Goal: Information Seeking & Learning: Learn about a topic

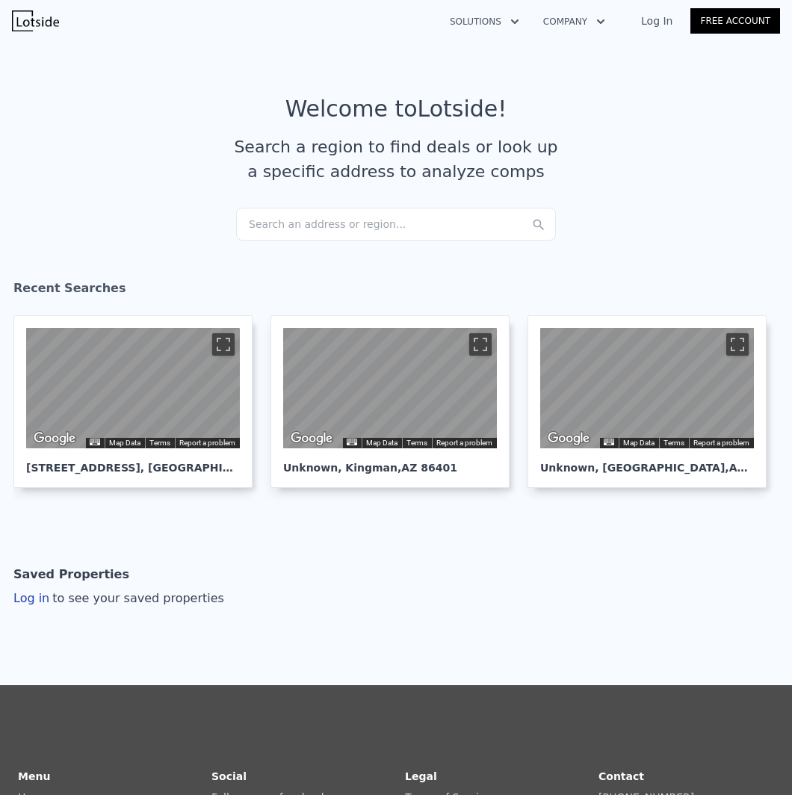
click at [457, 225] on div "Search an address or region..." at bounding box center [396, 224] width 320 height 33
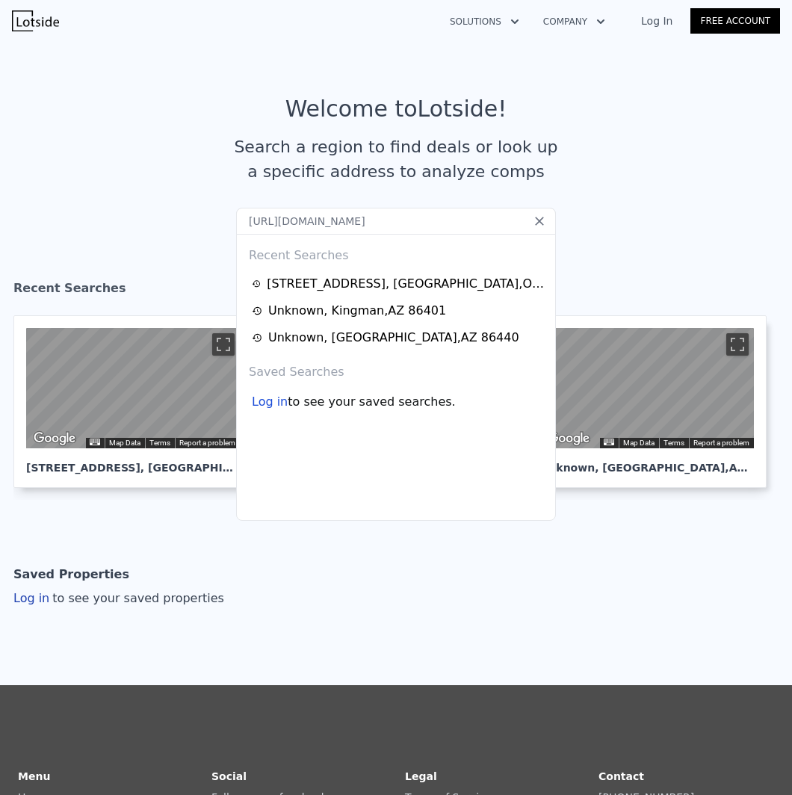
scroll to position [0, 576]
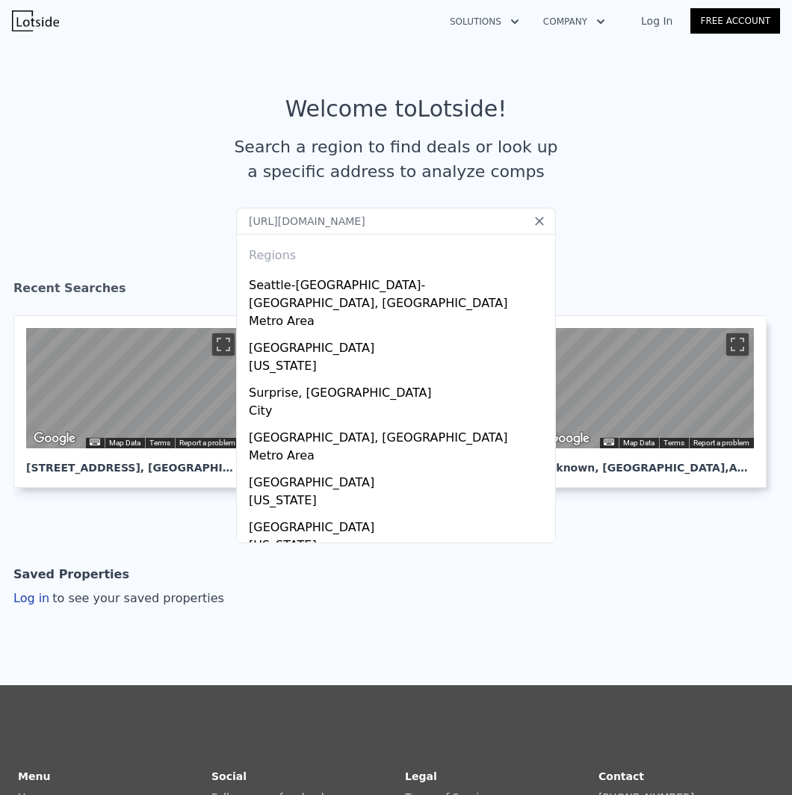
type input "https://www.zillow.com/homedetails/14300-W-Bell-Rd-UNIT-140-Surprise-AZ-85374/8…"
click at [535, 218] on icon at bounding box center [539, 221] width 9 height 9
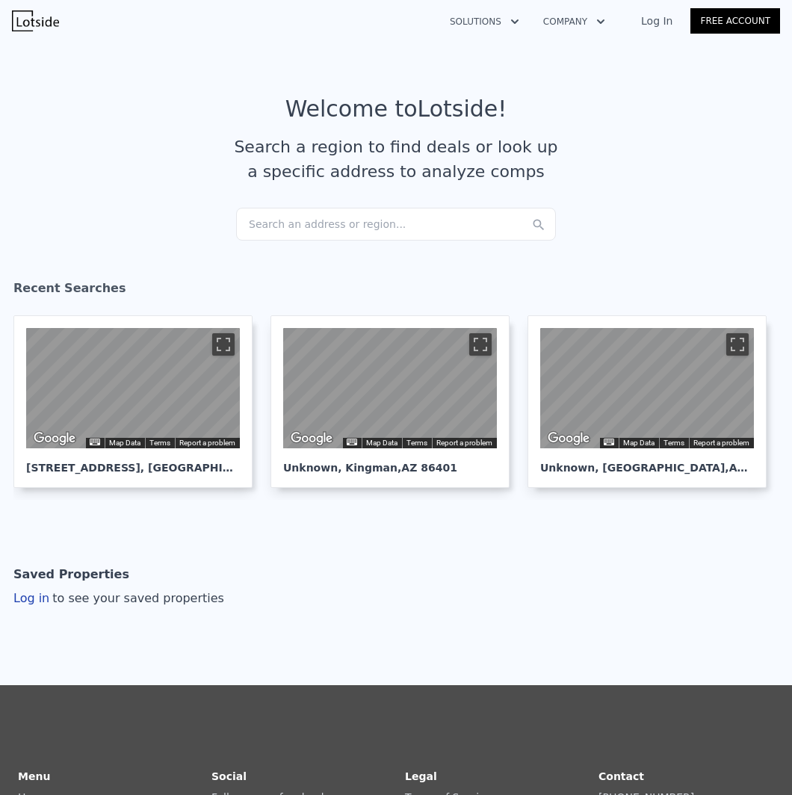
click at [429, 214] on div "Search an address or region..." at bounding box center [396, 224] width 320 height 33
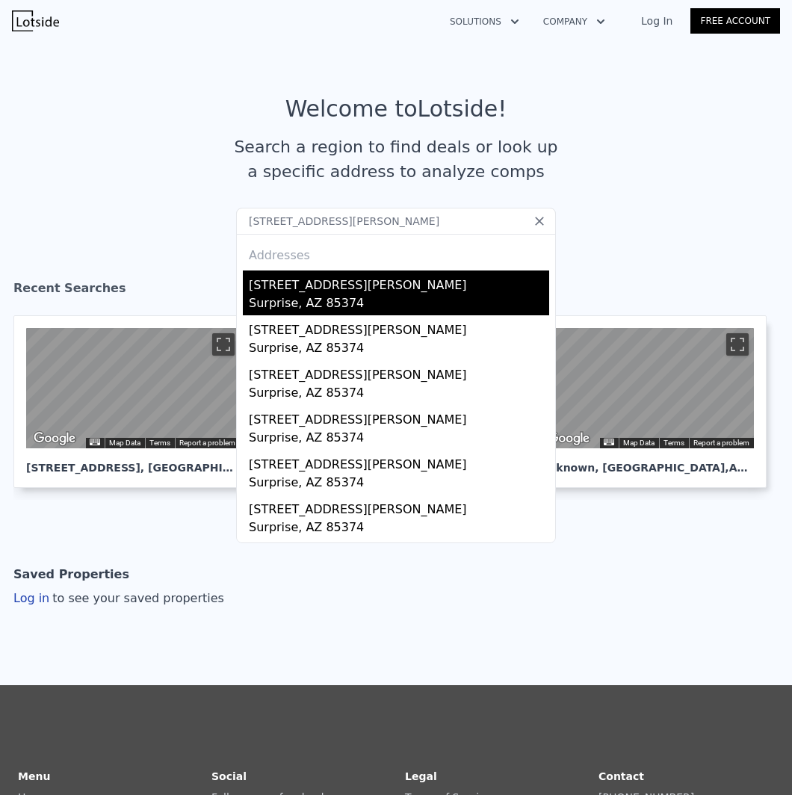
type input "14300 W Bell Rd UNIT 140, Surprise, AZ 85374"
click at [292, 295] on div "Surprise, AZ 85374" at bounding box center [399, 305] width 301 height 21
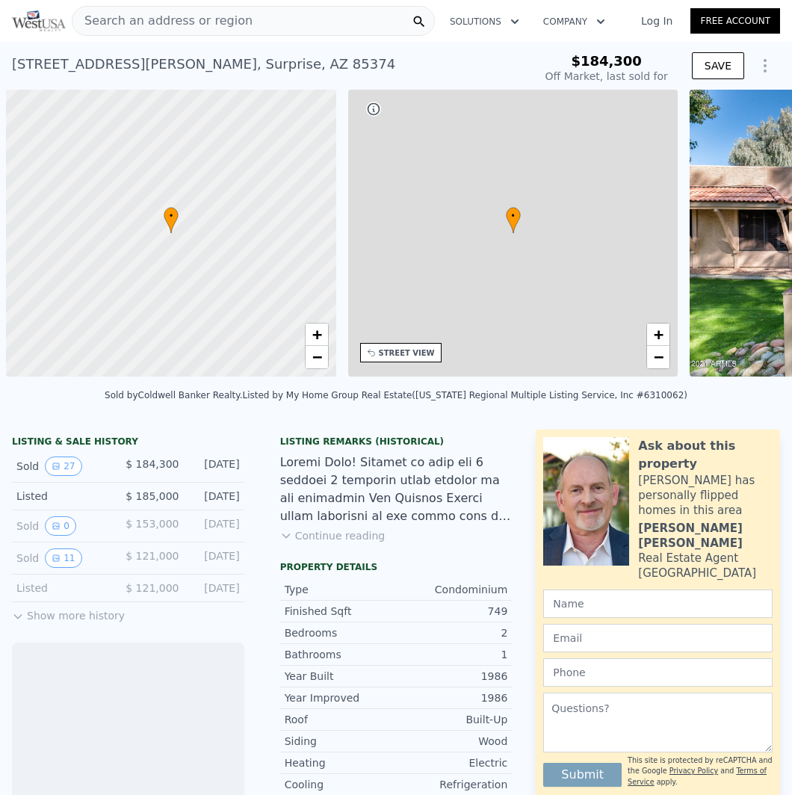
scroll to position [0, 5]
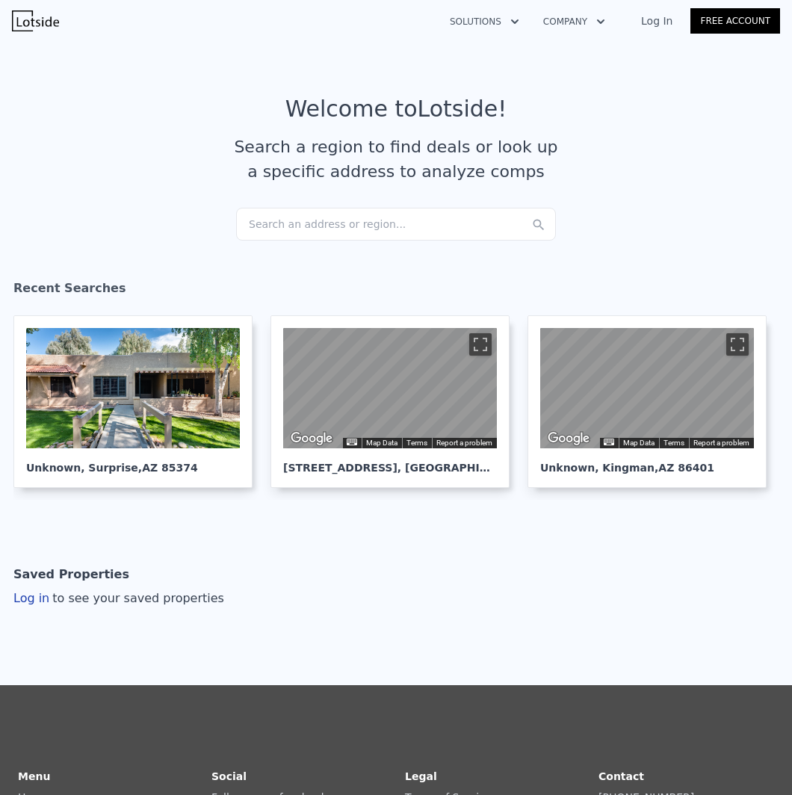
click at [382, 223] on div "Search an address or region..." at bounding box center [396, 224] width 320 height 33
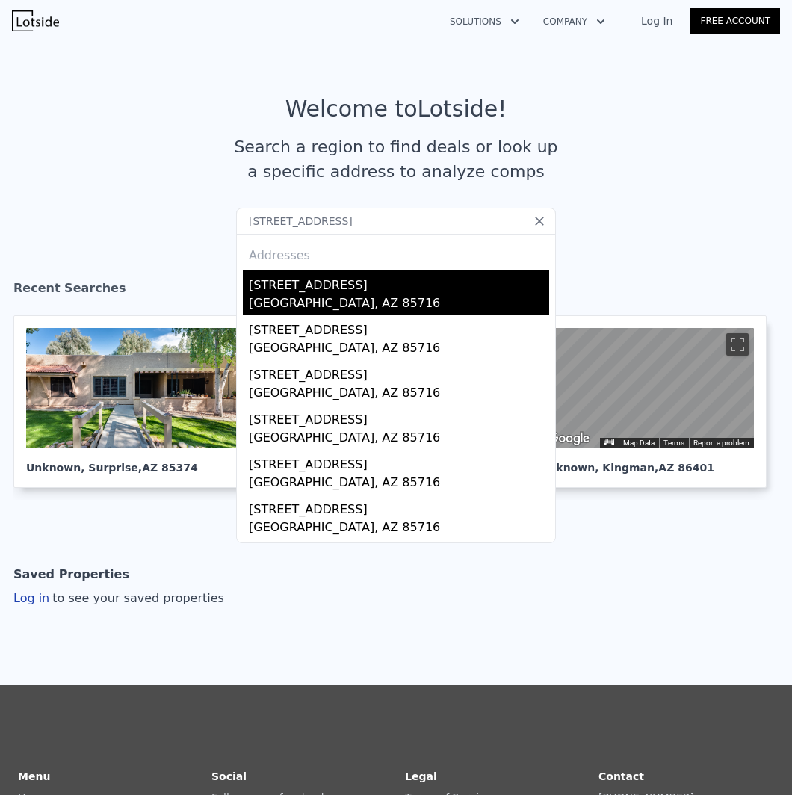
type input "[STREET_ADDRESS]"
click at [262, 292] on div "[STREET_ADDRESS]" at bounding box center [399, 283] width 301 height 24
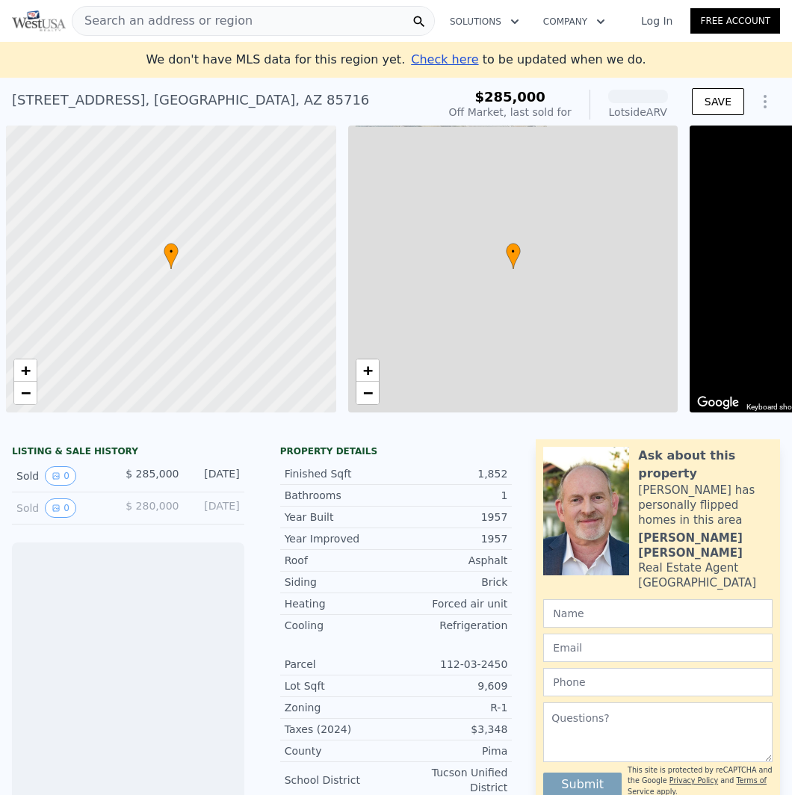
scroll to position [0, 5]
